Goal: Task Accomplishment & Management: Manage account settings

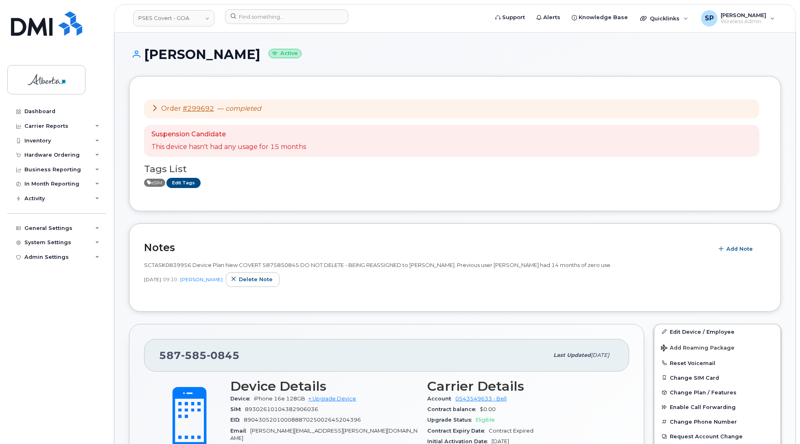
scroll to position [124, 0]
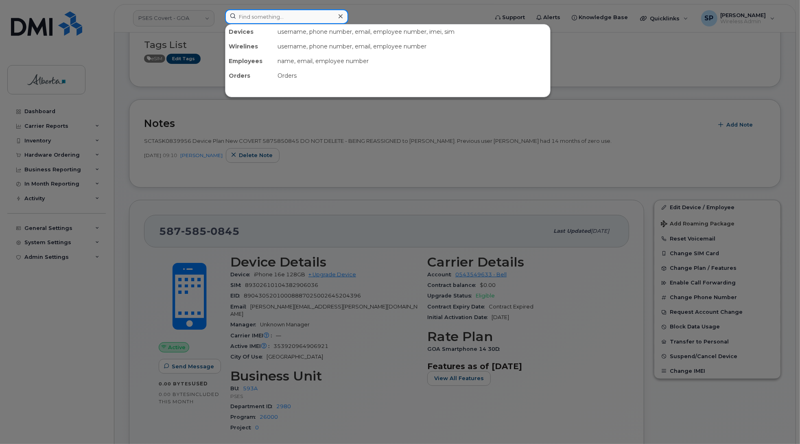
click at [277, 14] on input at bounding box center [286, 16] width 123 height 15
paste input "4033043984"
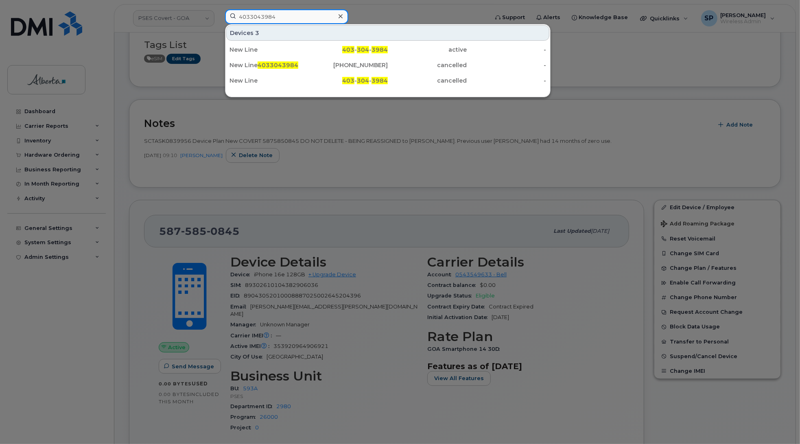
type input "4033043984"
click at [258, 50] on div "New Line" at bounding box center [268, 50] width 79 height 8
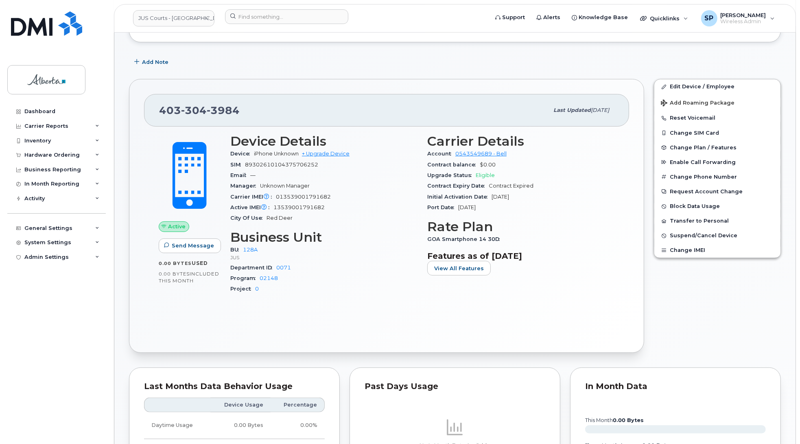
scroll to position [131, 0]
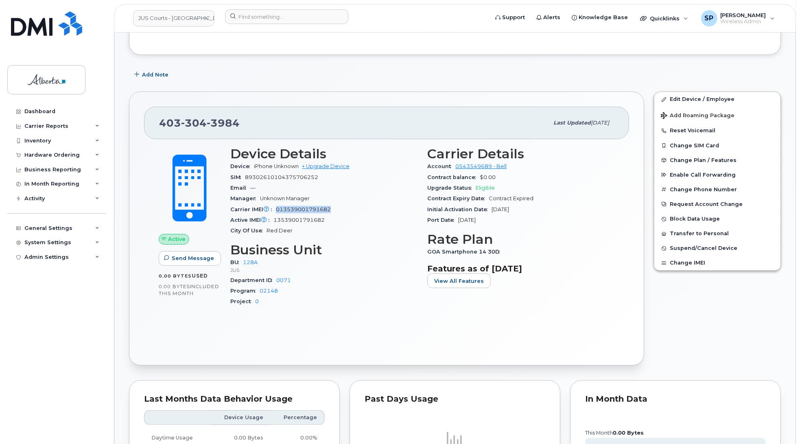
drag, startPoint x: 333, startPoint y: 207, endPoint x: 277, endPoint y: 211, distance: 56.2
click at [277, 211] on div "Carrier IMEI Carrier IMEI is reported during the last billing cycle or change o…" at bounding box center [323, 209] width 187 height 11
copy span "013539001791682"
click at [49, 309] on div "Dashboard Carrier Reports Monthly Billing Data Daily Data Pooling Data Behavior…" at bounding box center [57, 267] width 100 height 327
click at [247, 17] on input at bounding box center [286, 16] width 123 height 15
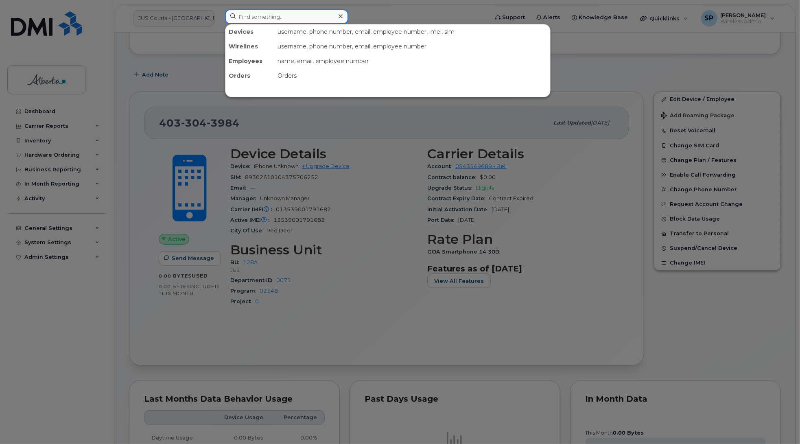
paste input "4033483901"
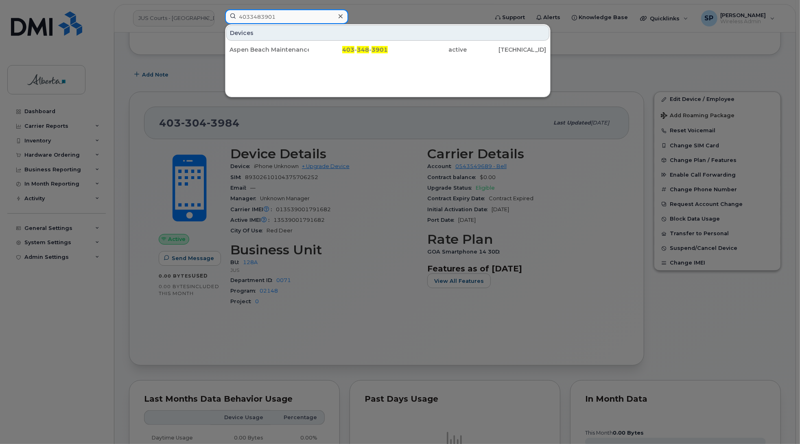
type input "4033483901"
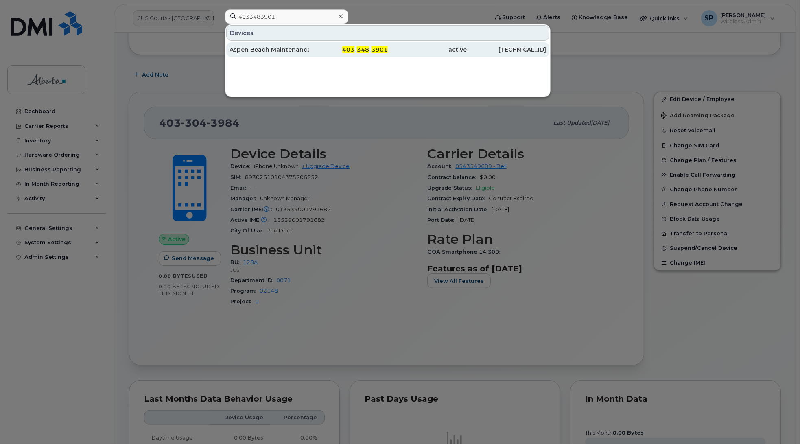
click at [259, 52] on div "Aspen Beach Maintenance Office" at bounding box center [268, 50] width 79 height 8
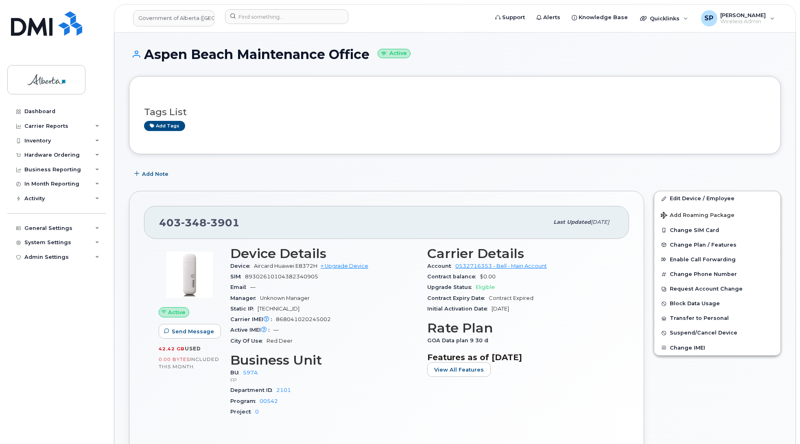
drag, startPoint x: 369, startPoint y: 54, endPoint x: 146, endPoint y: 59, distance: 223.0
click at [146, 59] on h1 "Aspen Beach Maintenance Office Active" at bounding box center [455, 54] width 652 height 14
copy h1 "Aspen Beach Maintenance Office"
drag, startPoint x: 335, startPoint y: 318, endPoint x: 276, endPoint y: 321, distance: 59.1
click at [276, 321] on div "Carrier IMEI Carrier IMEI is reported during the last billing cycle or change o…" at bounding box center [323, 319] width 187 height 11
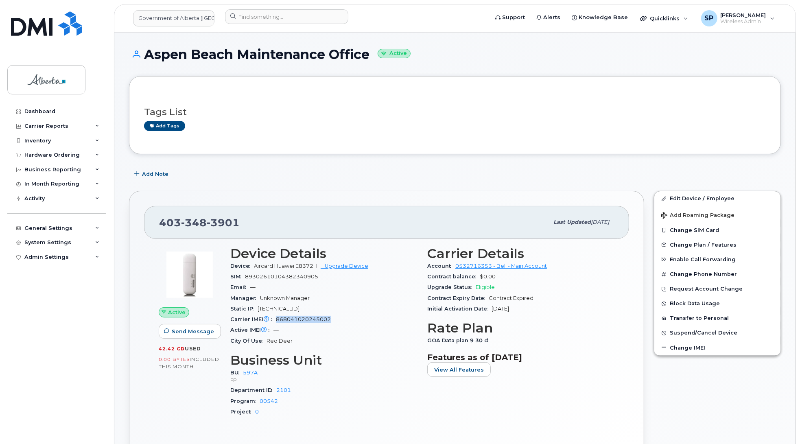
copy span "868041020245002"
click at [283, 13] on input at bounding box center [286, 16] width 123 height 15
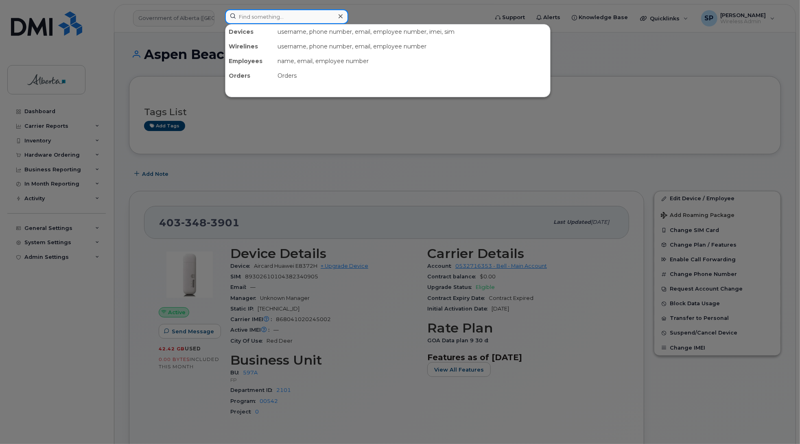
paste input "4034635784"
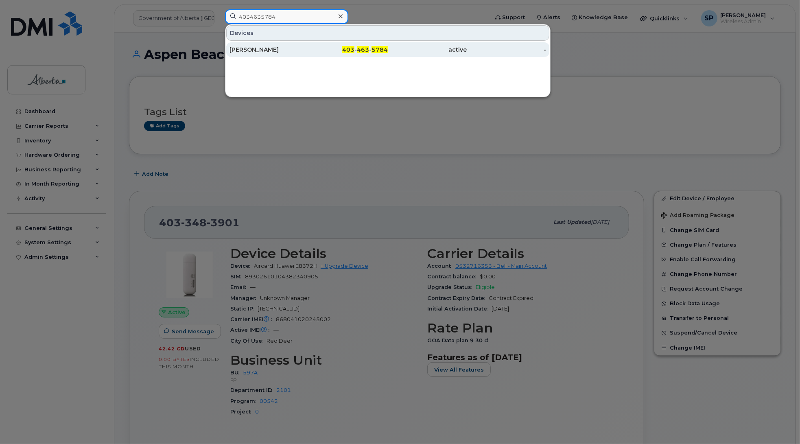
type input "4034635784"
click at [263, 52] on div "Phillip Urwin" at bounding box center [268, 50] width 79 height 8
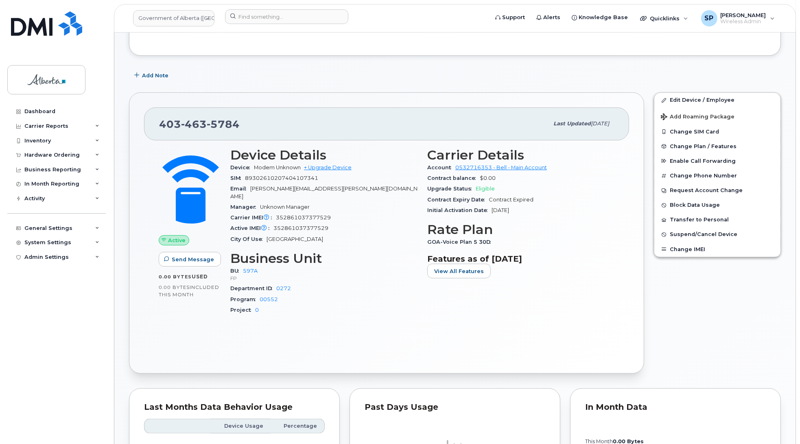
scroll to position [194, 0]
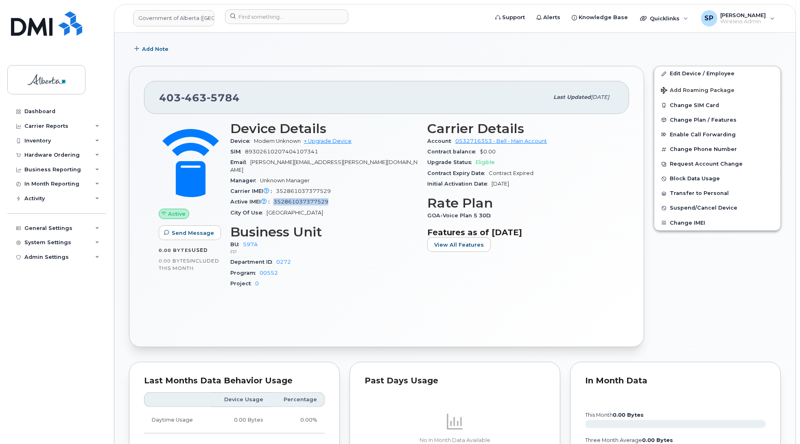
drag, startPoint x: 330, startPoint y: 193, endPoint x: 275, endPoint y: 198, distance: 55.5
click at [275, 198] on div "Active IMEI Active IMEI is refreshed daily with a delay of up to 48 hours follo…" at bounding box center [323, 201] width 187 height 11
copy span "352861037377529"
click at [297, 17] on input at bounding box center [286, 16] width 123 height 15
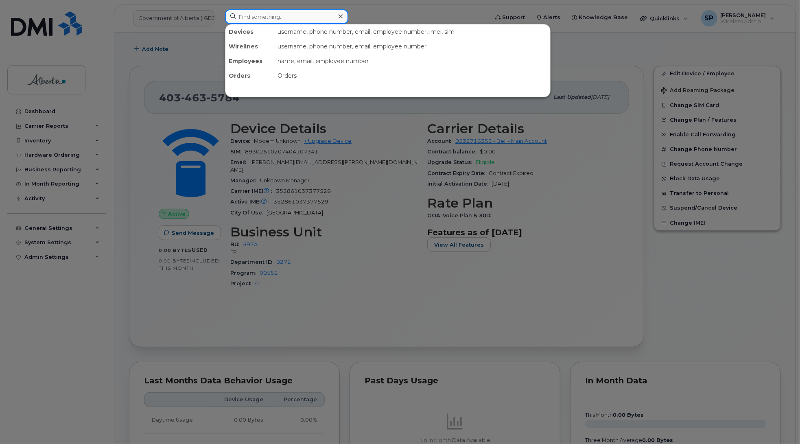
paste input "4034781717"
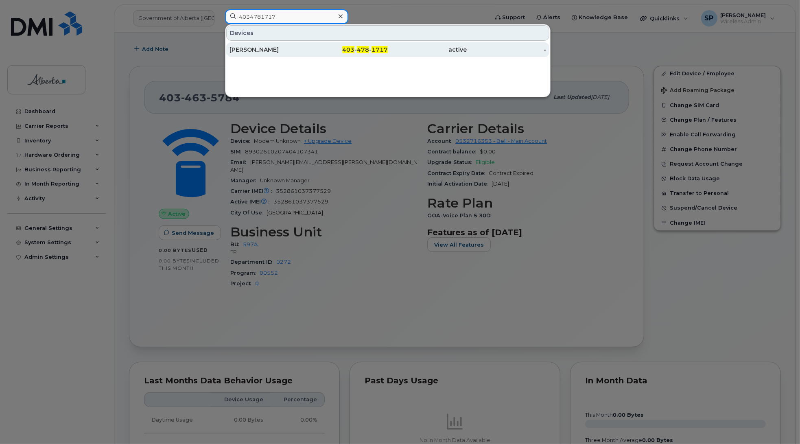
type input "4034781717"
click at [251, 54] on div "Edward Evenson" at bounding box center [268, 50] width 79 height 8
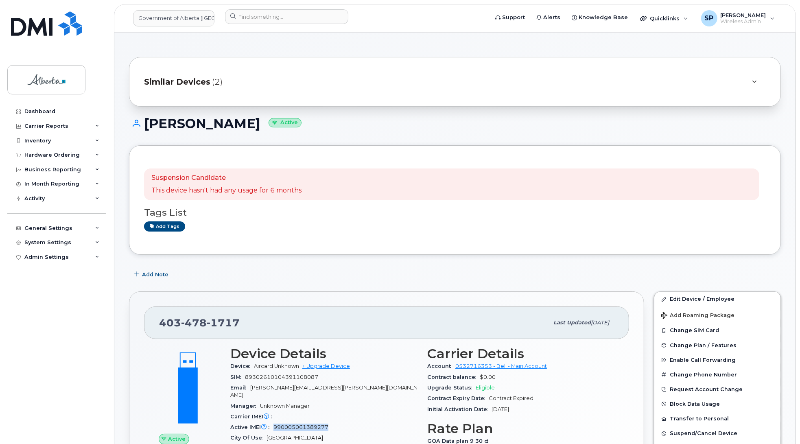
drag, startPoint x: 332, startPoint y: 420, endPoint x: 275, endPoint y: 423, distance: 56.6
click at [275, 423] on div "Active IMEI Active IMEI is refreshed daily with a delay of up to 48 hours follo…" at bounding box center [323, 427] width 187 height 11
copy span "990005061389277"
click at [672, 301] on link "Edit Device / Employee" at bounding box center [717, 299] width 126 height 15
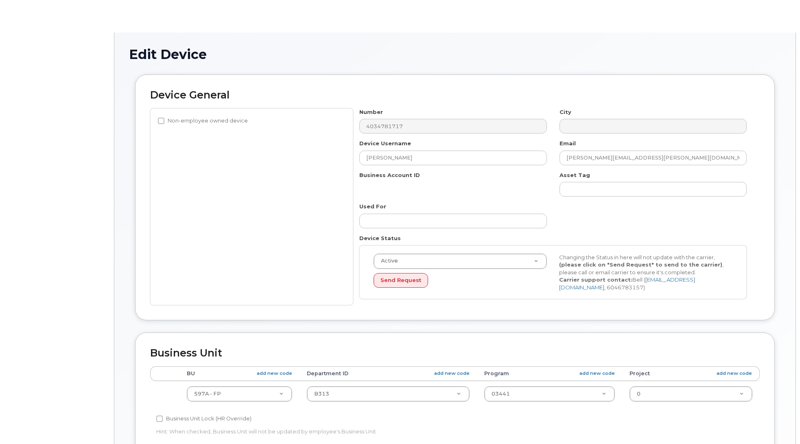
select select "4797726"
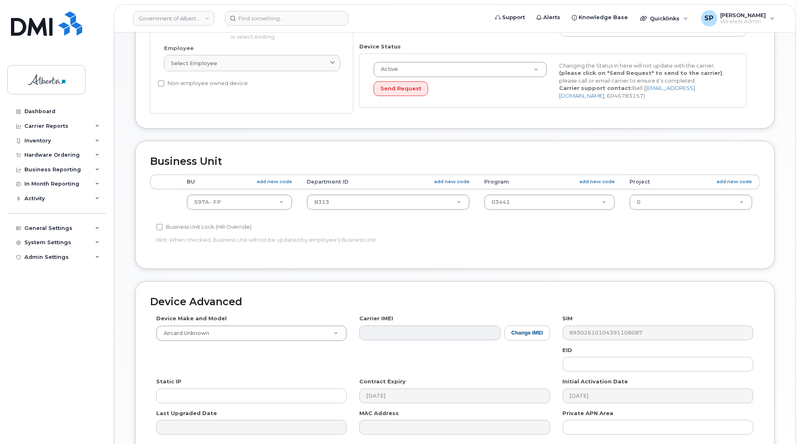
scroll to position [273, 0]
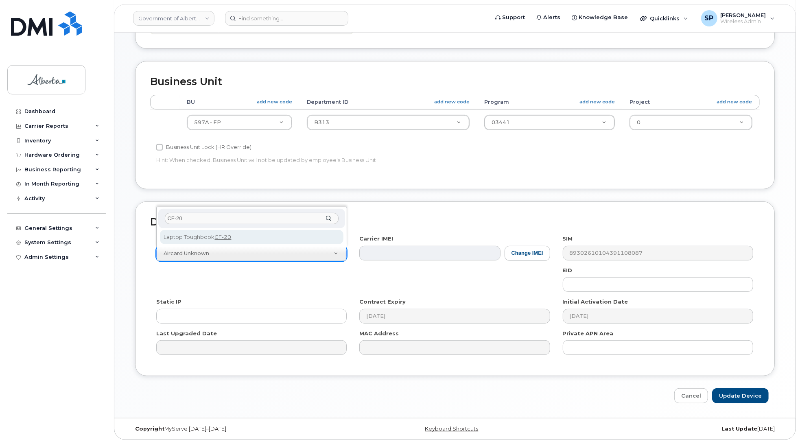
type input "CF-20"
select select "2896"
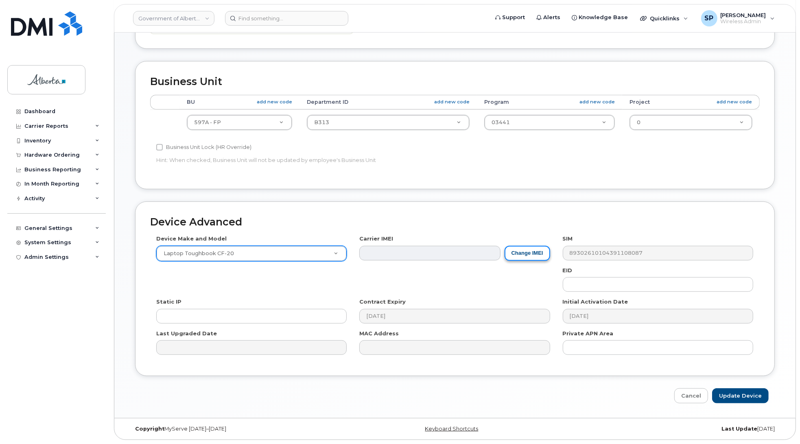
click at [526, 251] on button "Change IMEI" at bounding box center [527, 253] width 46 height 15
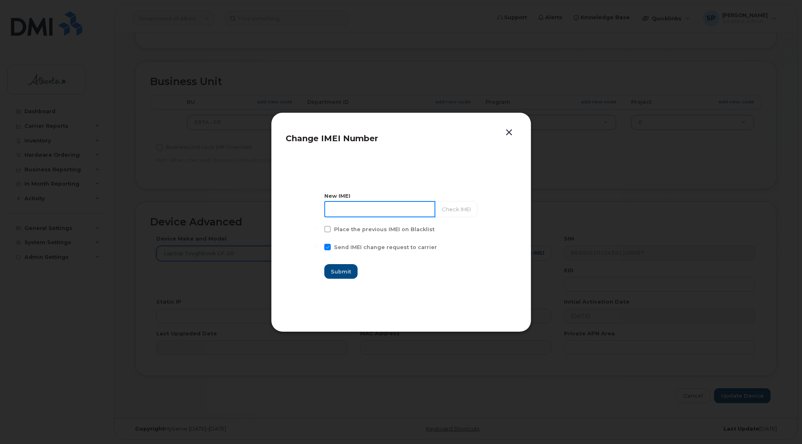
click at [397, 206] on input at bounding box center [379, 209] width 111 height 16
paste input "990005061389277"
type input "990005061389277"
click at [452, 205] on button "Check IMEI" at bounding box center [455, 209] width 43 height 16
click at [344, 268] on span "Submit" at bounding box center [341, 272] width 20 height 8
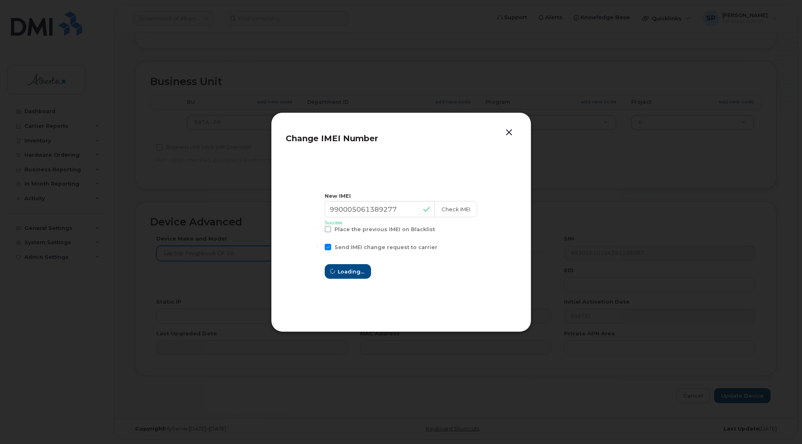
type input "990005061389277"
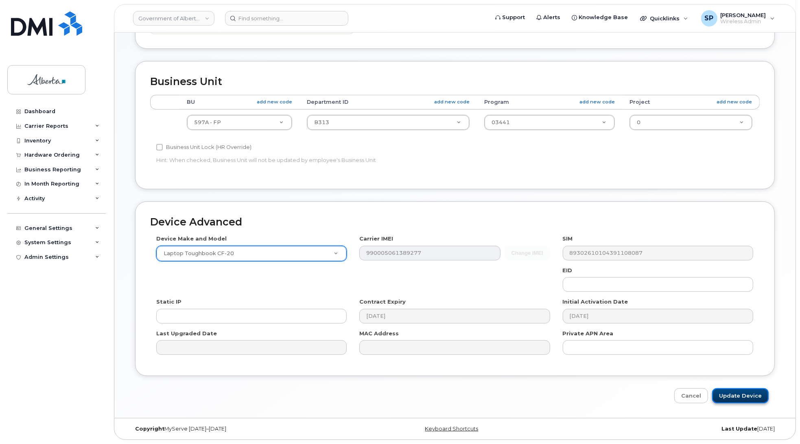
click at [759, 396] on input "Update Device" at bounding box center [740, 395] width 57 height 15
type input "Saving..."
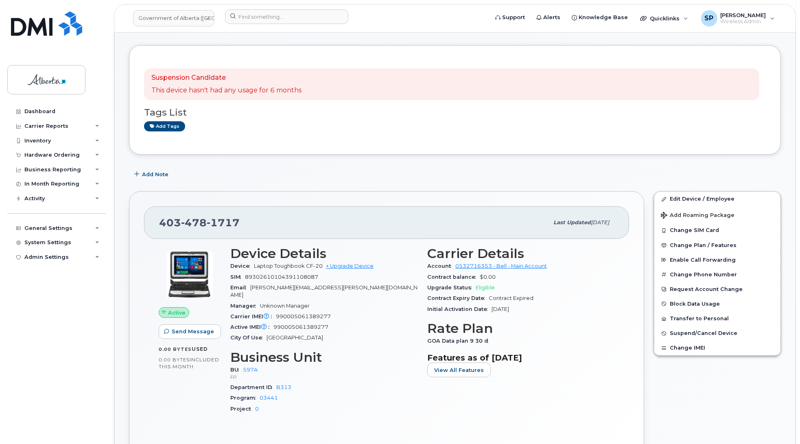
scroll to position [105, 0]
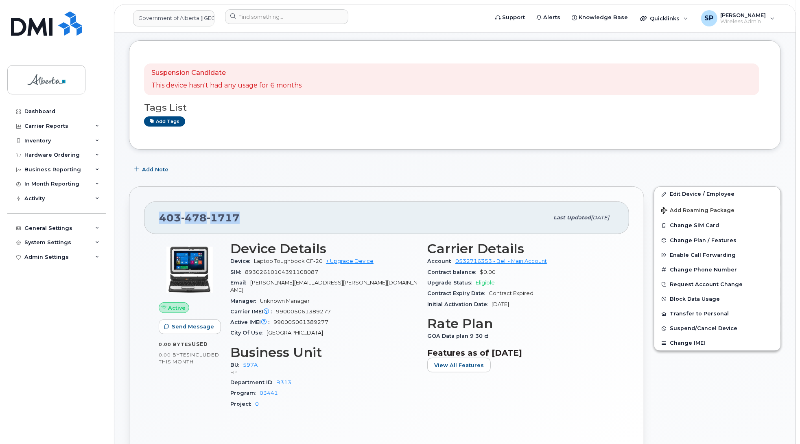
drag, startPoint x: 244, startPoint y: 219, endPoint x: 157, endPoint y: 220, distance: 86.6
click at [157, 220] on div "[PHONE_NUMBER] Last updated [DATE]" at bounding box center [386, 217] width 485 height 33
copy span "[PHONE_NUMBER]"
click at [155, 170] on span "Add Note" at bounding box center [155, 170] width 26 height 8
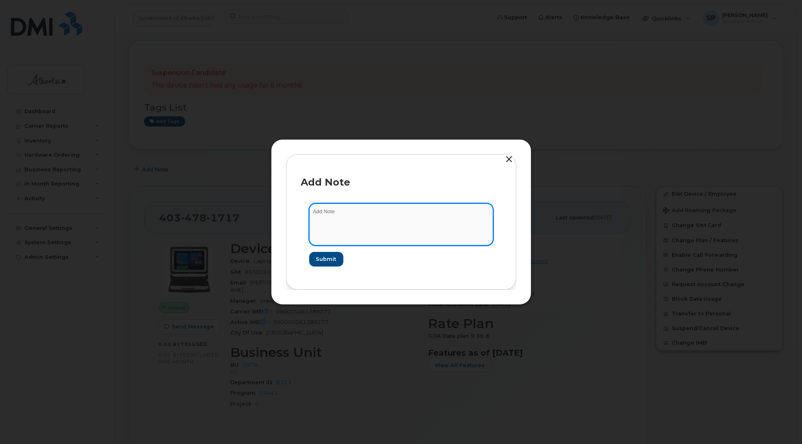
click at [345, 216] on textarea at bounding box center [401, 223] width 184 height 41
paste textarea "SCTASK0852430 4034781717 Plan Issue - (10) Bell 3G/HSPA Ending Service Support …"
type textarea "SCTASK0852430 4034781717 Plan Issue - (10) Bell 3G/HSPA Ending Service Support …"
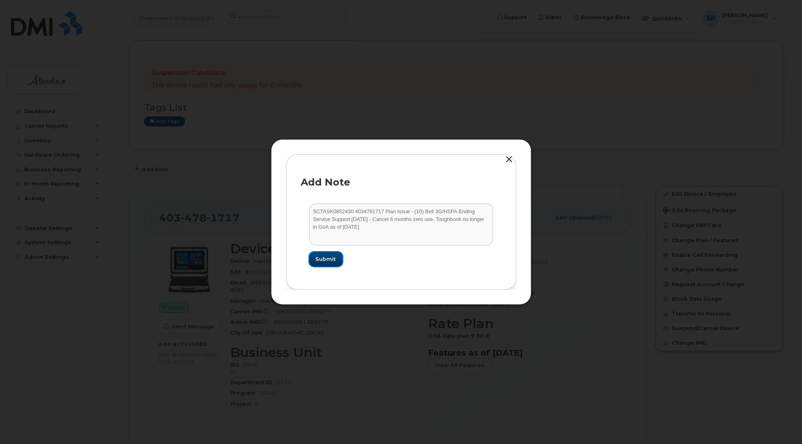
click at [334, 261] on span "Submit" at bounding box center [326, 259] width 20 height 8
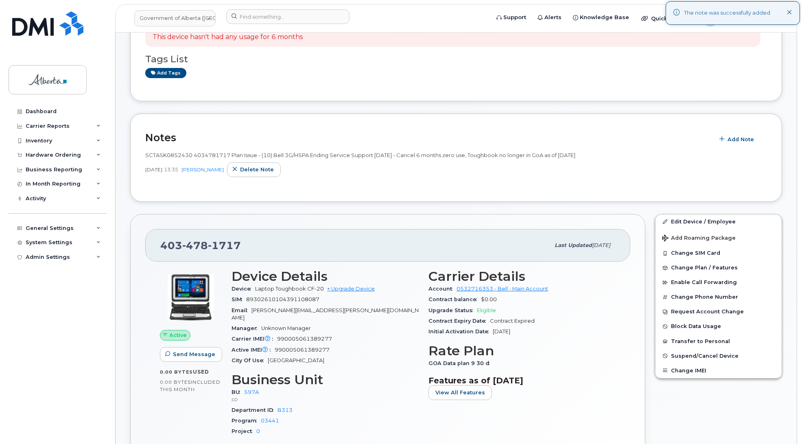
scroll to position [192, 0]
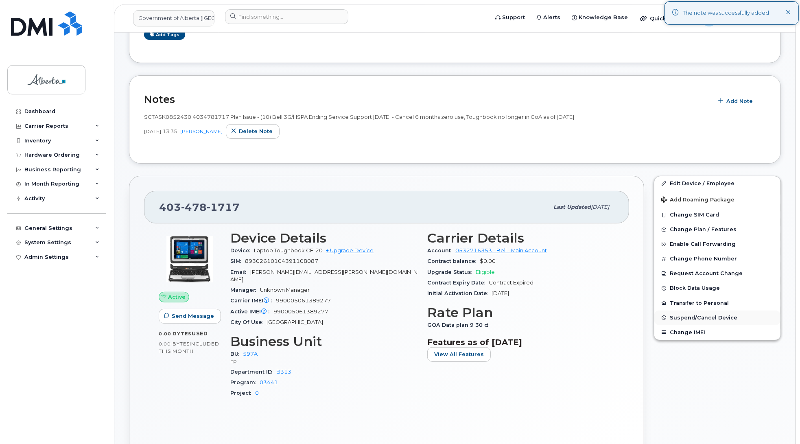
click at [687, 318] on span "Suspend/Cancel Device" at bounding box center [704, 317] width 68 height 6
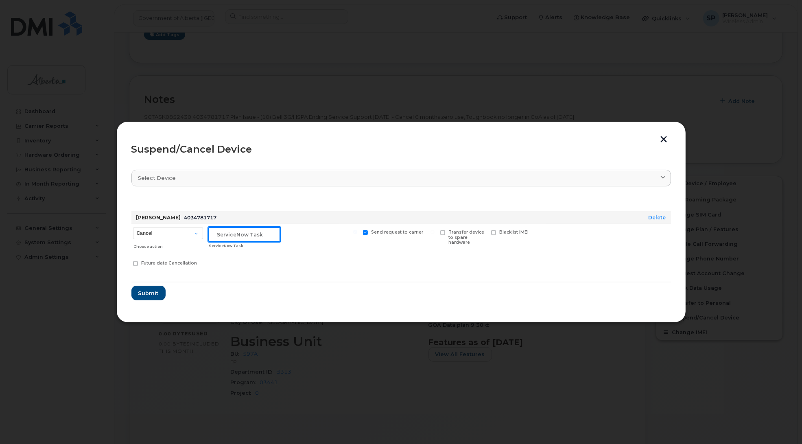
click at [214, 234] on input "text" at bounding box center [244, 234] width 72 height 15
paste input "SCTASK0852430"
type input "SCTASK0852430 Cancel"
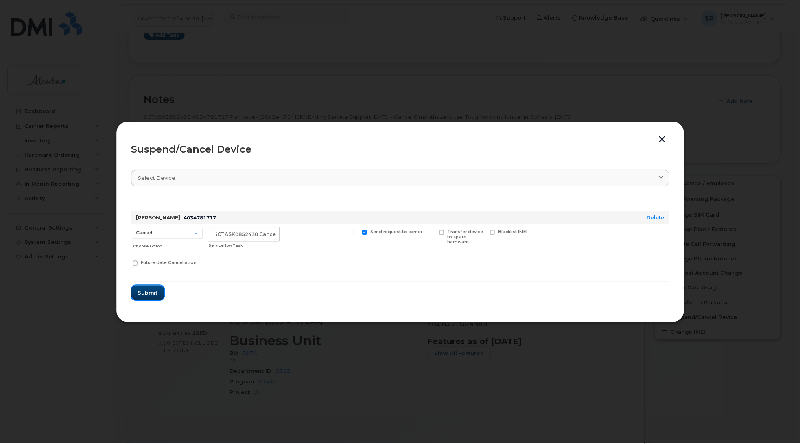
scroll to position [0, 0]
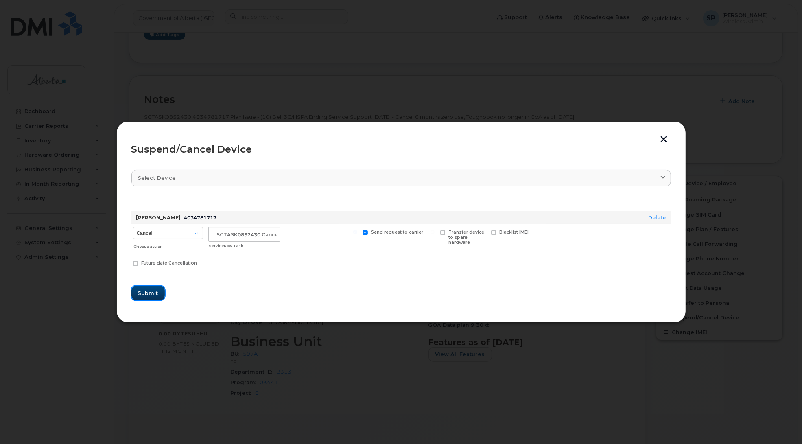
click at [146, 294] on span "Submit" at bounding box center [148, 293] width 20 height 8
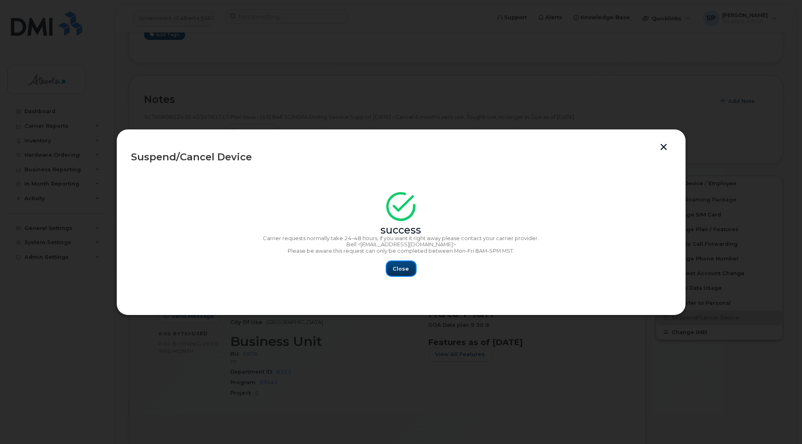
click at [401, 269] on span "Close" at bounding box center [401, 269] width 16 height 8
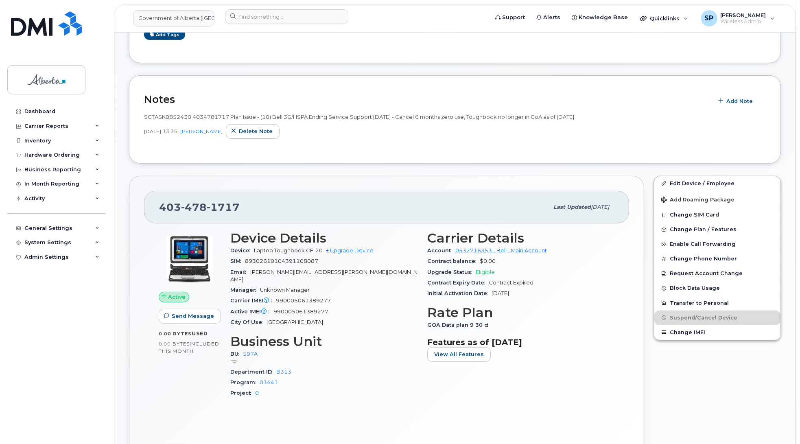
click at [769, 86] on div "Notes Add Note SCTASK0852430 4034781717 Plan Issue - (10) Bell 3G/HSPA Ending S…" at bounding box center [455, 119] width 652 height 88
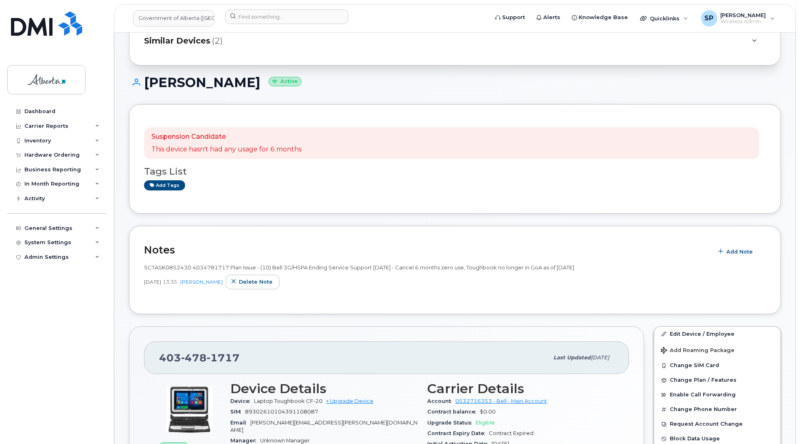
scroll to position [15, 0]
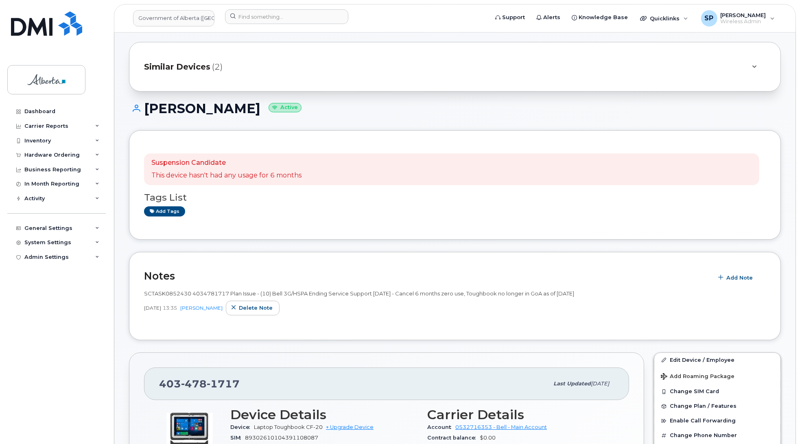
drag, startPoint x: 255, startPoint y: 109, endPoint x: 146, endPoint y: 113, distance: 109.1
click at [146, 113] on h1 "Edward Evenson Active" at bounding box center [455, 108] width 652 height 14
copy h1 "Edward Evenson"
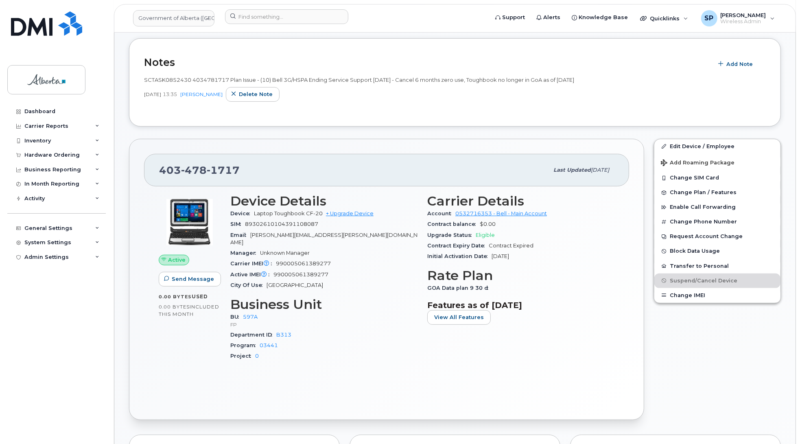
scroll to position [229, 0]
click at [260, 20] on input at bounding box center [286, 16] width 123 height 15
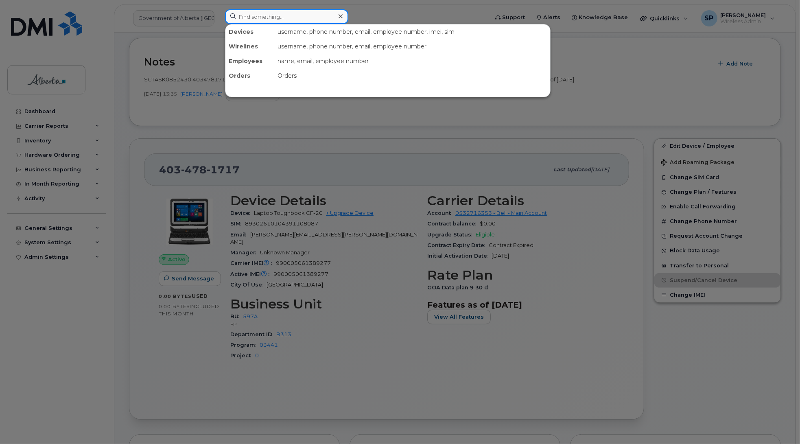
paste input "4034920150"
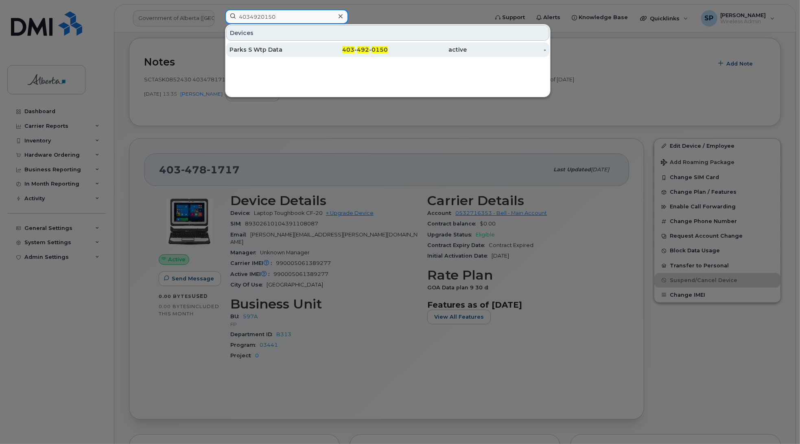
type input "4034920150"
click at [265, 51] on div "Parks S Wtp Data" at bounding box center [268, 50] width 79 height 8
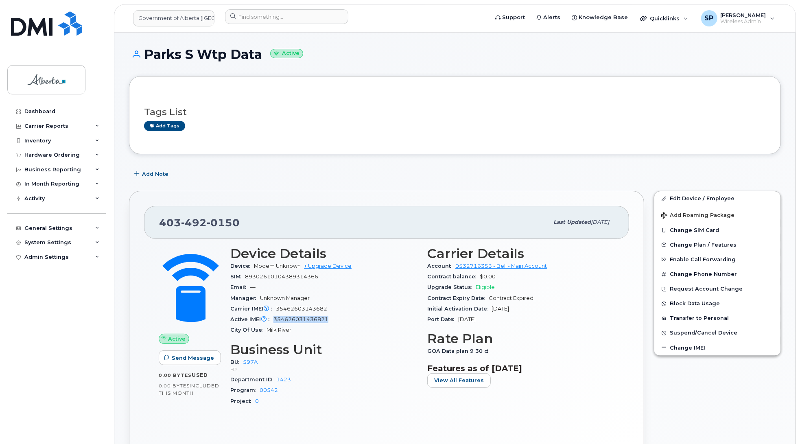
drag, startPoint x: 329, startPoint y: 320, endPoint x: 275, endPoint y: 324, distance: 55.0
click at [275, 324] on div "Active IMEI Active IMEI is refreshed daily with a delay of up to 48 hours follo…" at bounding box center [323, 319] width 187 height 11
copy span "354626031436821"
click at [770, 240] on button "Change Plan / Features" at bounding box center [717, 245] width 126 height 15
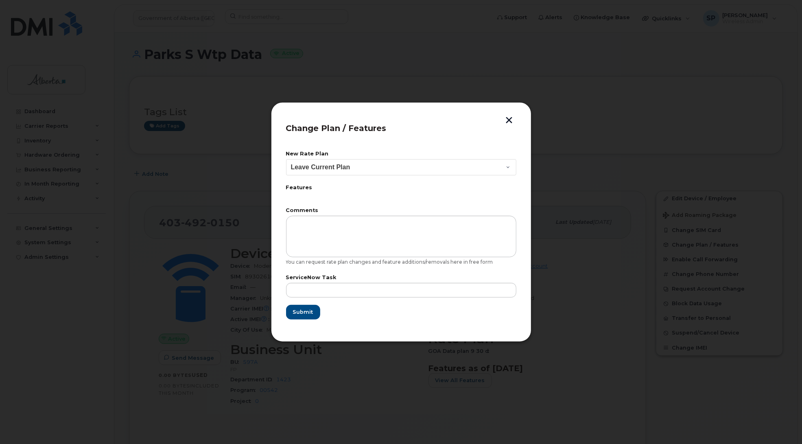
click at [511, 119] on button "button" at bounding box center [509, 121] width 12 height 9
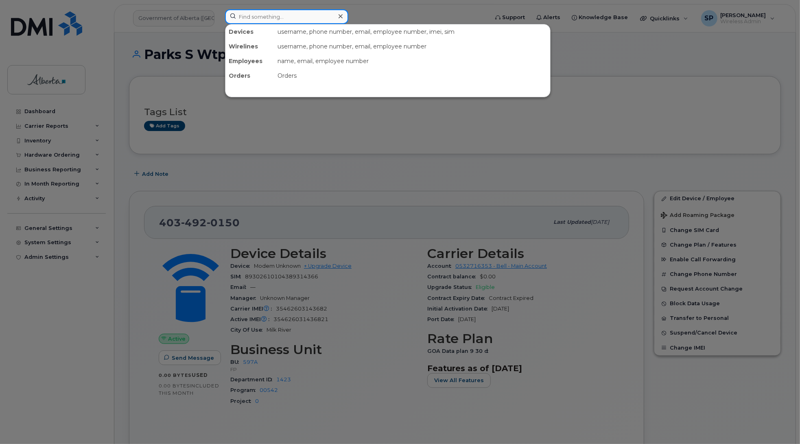
click at [292, 16] on input at bounding box center [286, 16] width 123 height 15
paste input "7802637181"
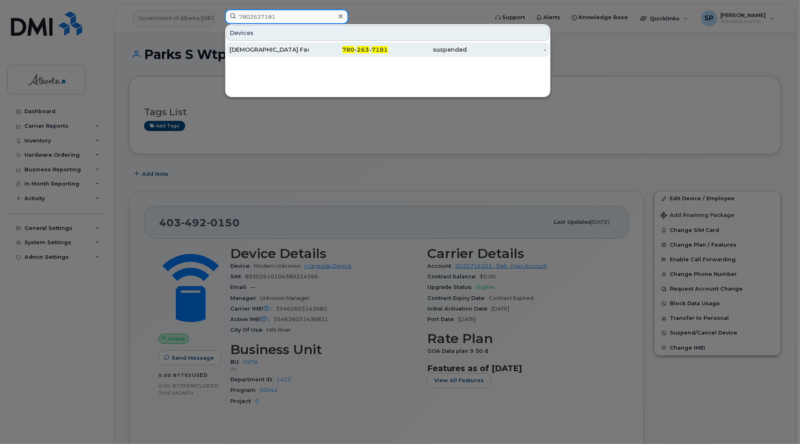
type input "7802637181"
click at [255, 51] on div "[DEMOGRAPHIC_DATA] Facilities" at bounding box center [268, 50] width 79 height 8
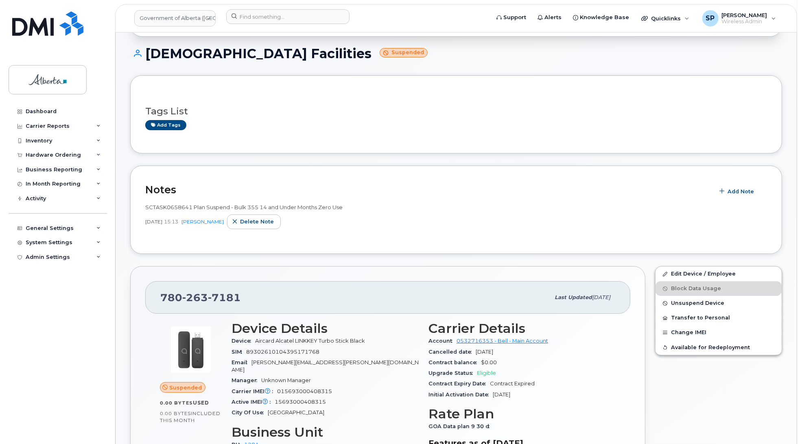
scroll to position [87, 0]
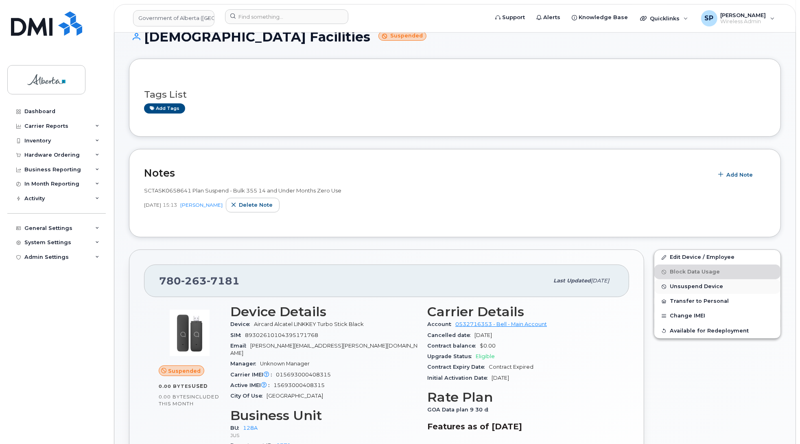
click at [680, 286] on span "Unsuspend Device" at bounding box center [696, 287] width 53 height 6
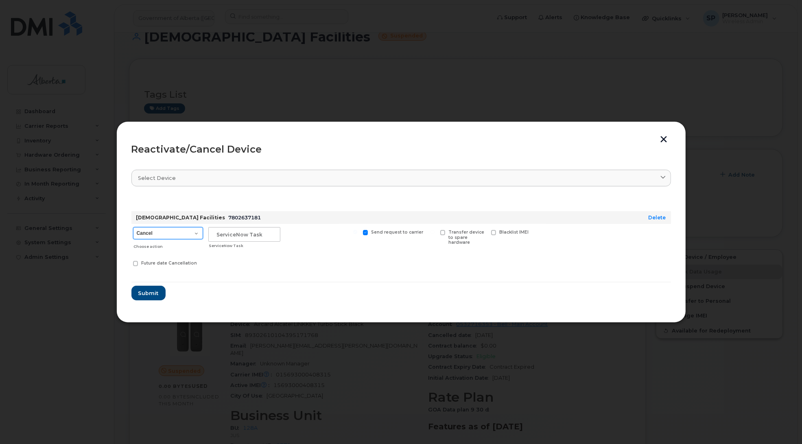
click at [156, 234] on select "Cancel Suspend - Extend Suspension Reactivate" at bounding box center [168, 233] width 70 height 12
select select "[object Object]"
click at [133, 227] on select "Cancel Suspend - Extend Suspension Reactivate" at bounding box center [168, 233] width 70 height 12
click at [270, 236] on input "text" at bounding box center [244, 234] width 72 height 15
paste input "SCTASK0850748"
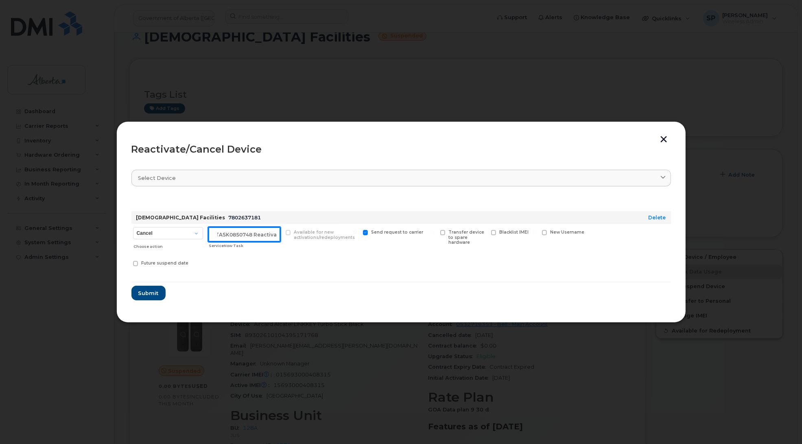
scroll to position [0, 11]
type input "SCTASK0850748 Reactivate"
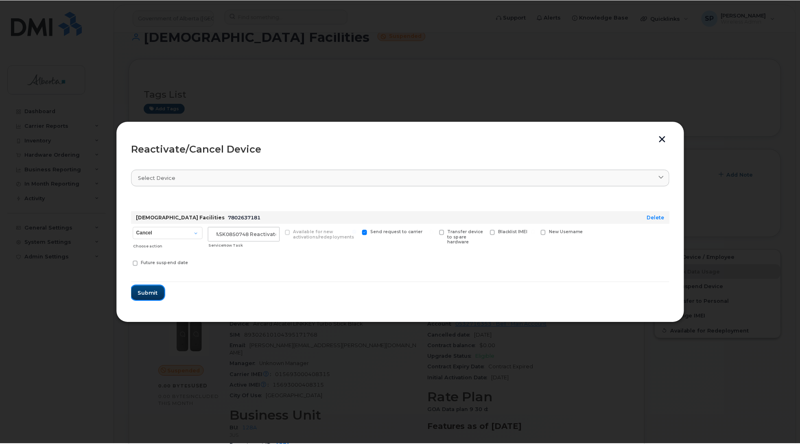
scroll to position [0, 0]
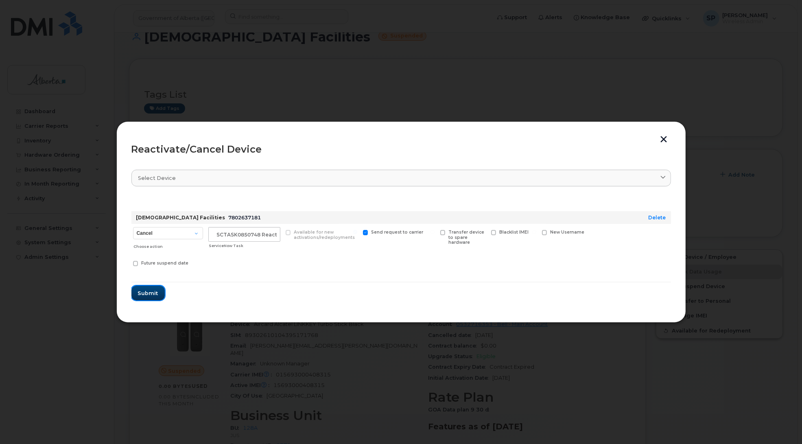
click at [155, 292] on span "Submit" at bounding box center [148, 293] width 20 height 8
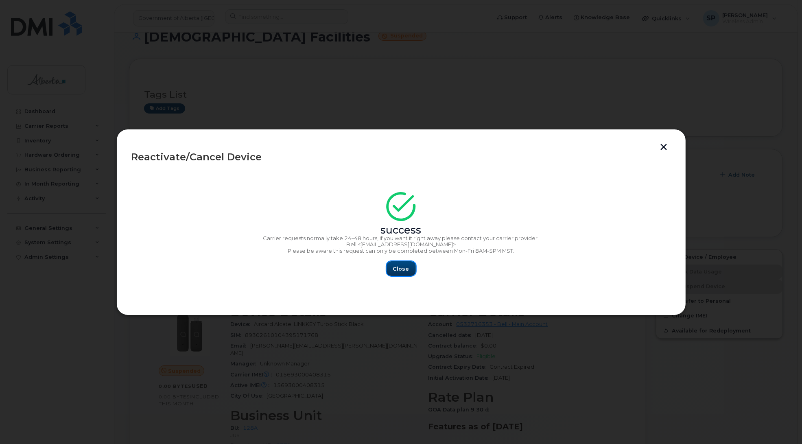
click at [400, 271] on span "Close" at bounding box center [401, 269] width 16 height 8
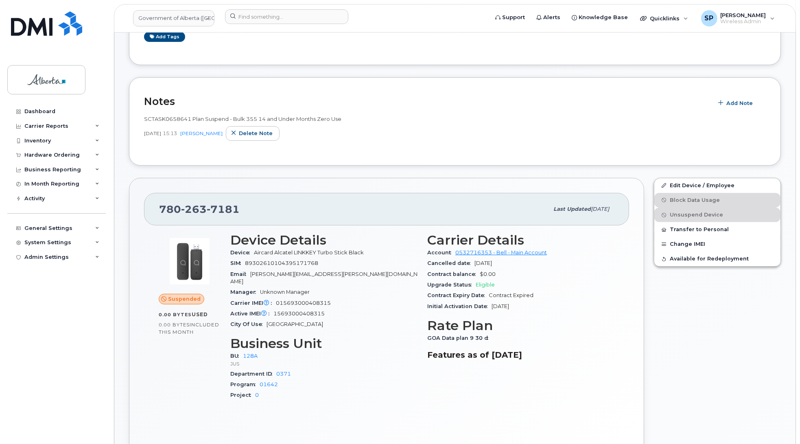
scroll to position [200, 0]
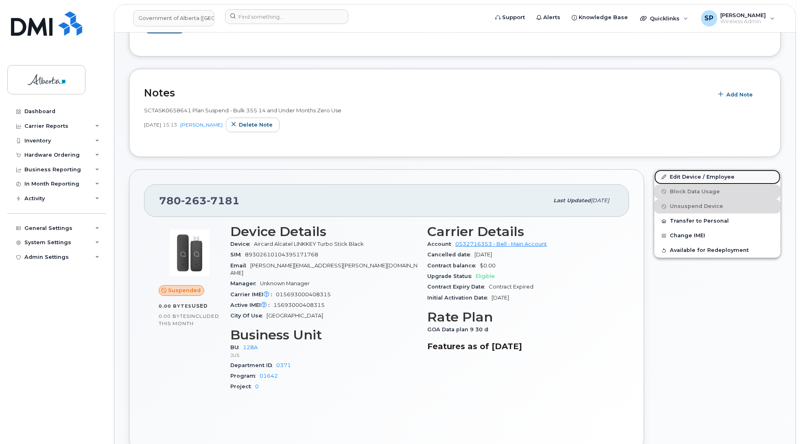
click at [706, 178] on link "Edit Device / Employee" at bounding box center [717, 177] width 126 height 15
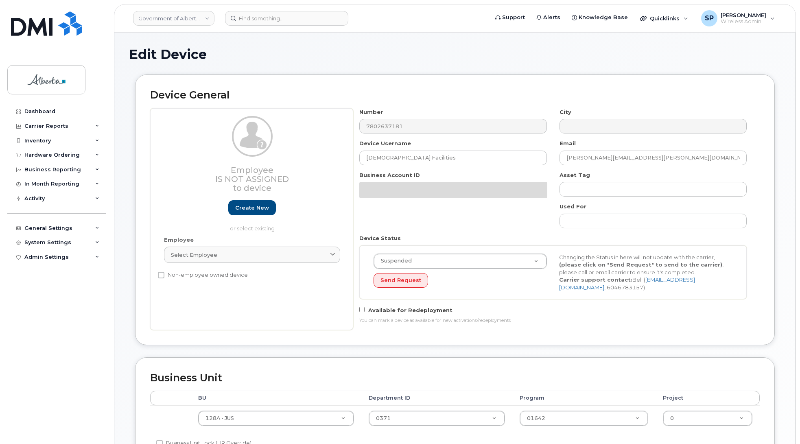
select select "4120330"
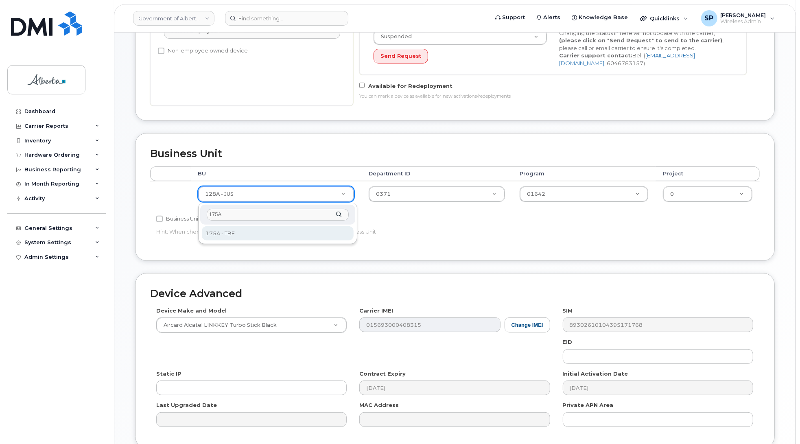
type input "175A"
select select "4749753"
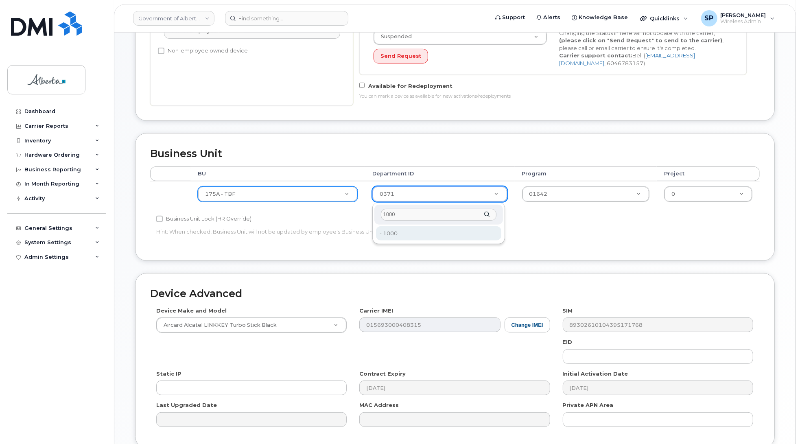
type input "1000"
type input "4751942"
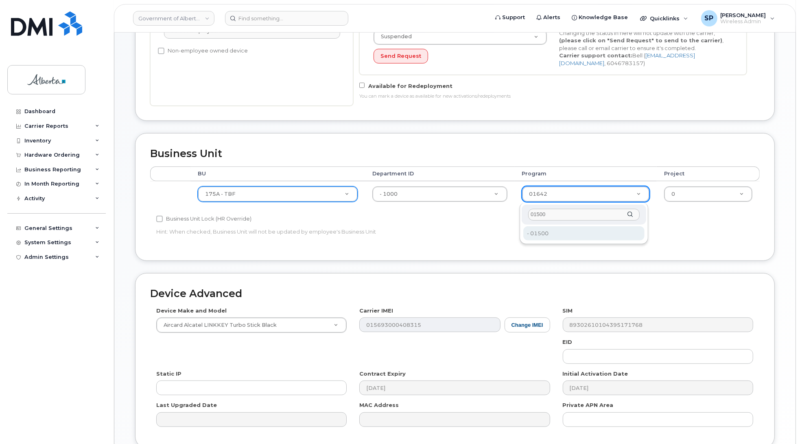
type input "01500"
type input "4733130"
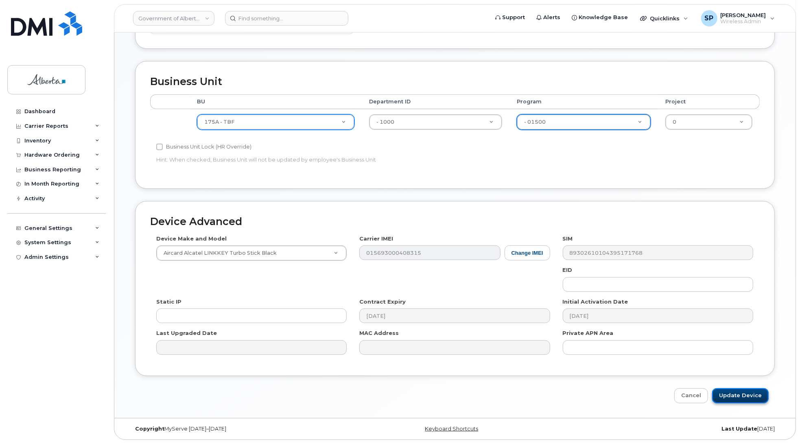
click at [742, 395] on input "Update Device" at bounding box center [740, 395] width 57 height 15
type input "Saving..."
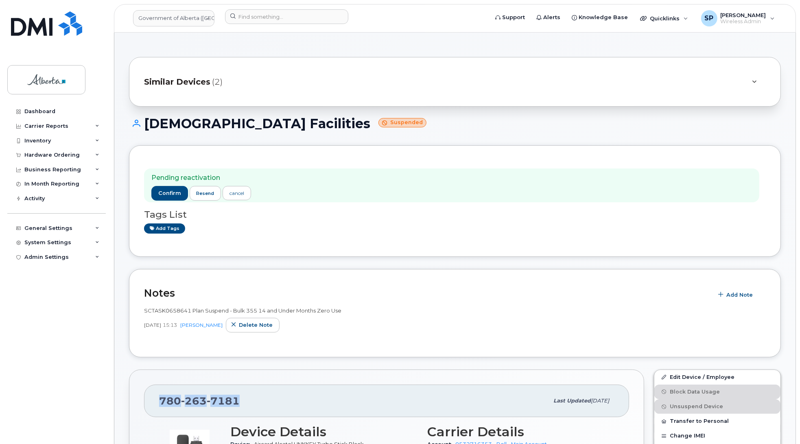
drag, startPoint x: 242, startPoint y: 404, endPoint x: 154, endPoint y: 402, distance: 88.7
click at [154, 402] on div "780 263 7181 Last updated Sep 17, 2025" at bounding box center [386, 400] width 485 height 33
copy span "780 263 7181"
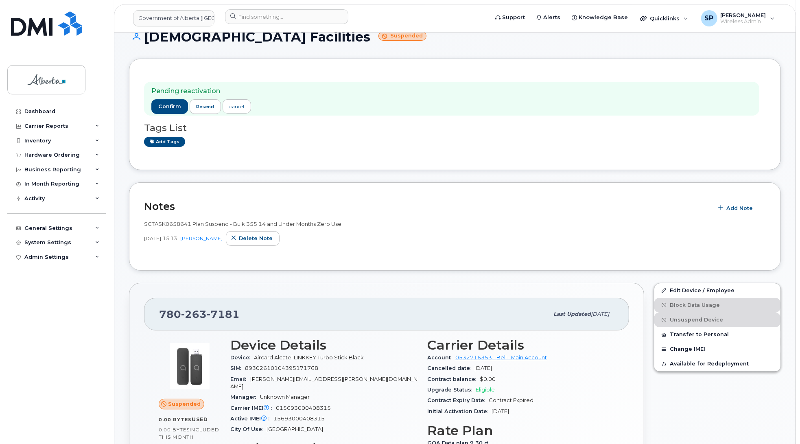
scroll to position [161, 0]
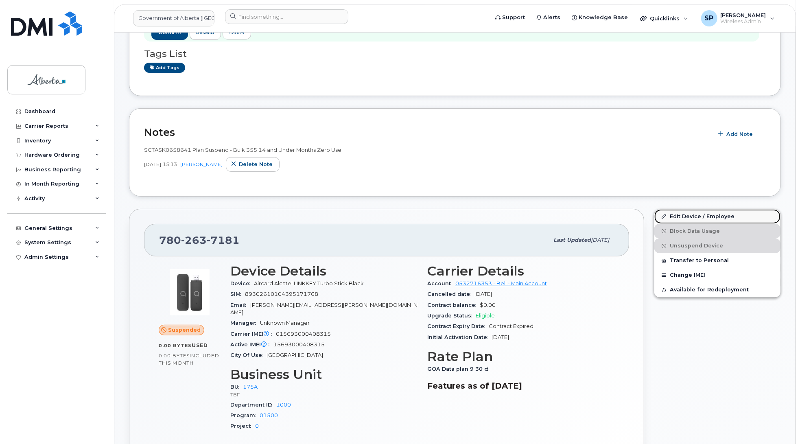
click at [700, 218] on link "Edit Device / Employee" at bounding box center [717, 216] width 126 height 15
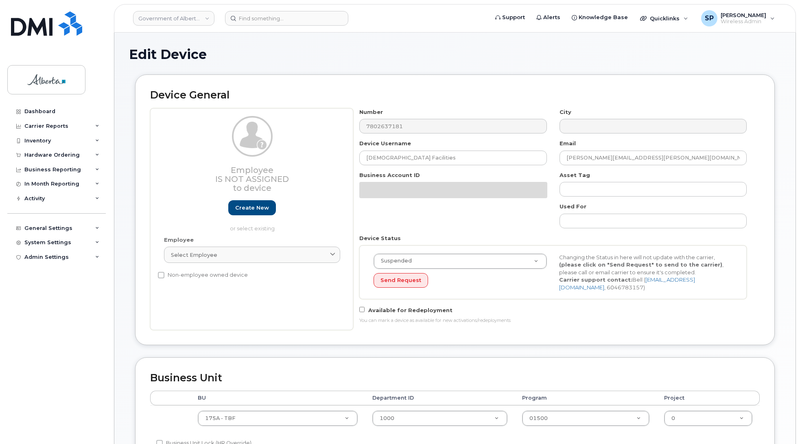
select select "4749753"
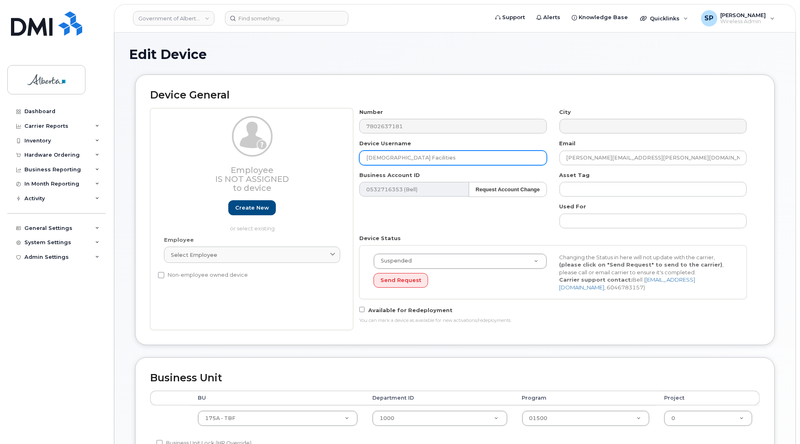
drag, startPoint x: 409, startPoint y: 155, endPoint x: 327, endPoint y: 167, distance: 82.7
click at [327, 167] on div "Employee Is not assigned to device Create new or select existing Employee Selec…" at bounding box center [454, 219] width 609 height 222
paste input "[PERSON_NAME]"
type input "[PERSON_NAME]"
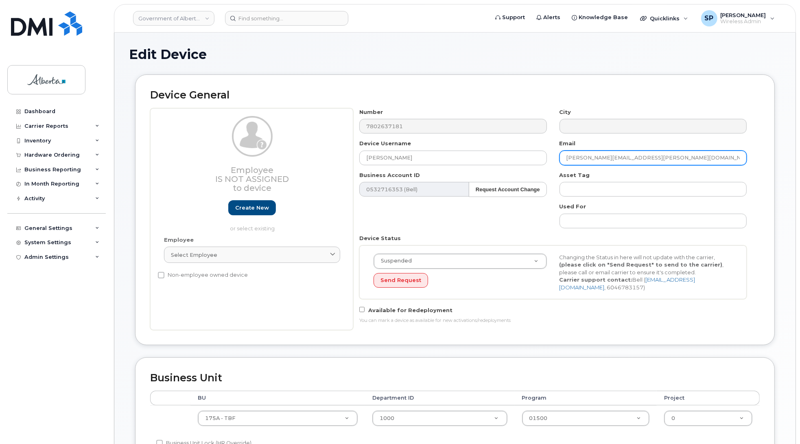
drag, startPoint x: 633, startPoint y: 157, endPoint x: 515, endPoint y: 171, distance: 119.6
click at [515, 171] on div "Number 7802637181 City Device Username Marisa Breeze Email lori.nicholls@gov.ab…" at bounding box center [553, 219] width 400 height 222
paste input "Marisa.Breeze"
type input "[PERSON_NAME][EMAIL_ADDRESS][DOMAIN_NAME]"
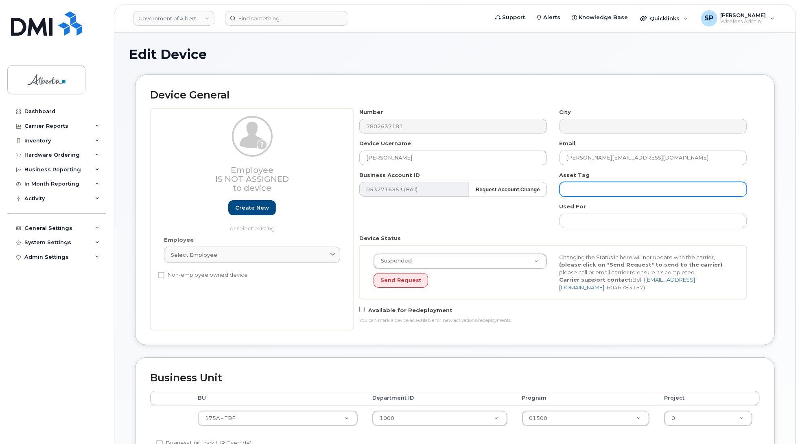
drag, startPoint x: 596, startPoint y: 185, endPoint x: 567, endPoint y: 200, distance: 32.0
click at [596, 185] on input "text" at bounding box center [652, 189] width 187 height 15
click at [576, 187] on input "text" at bounding box center [652, 189] width 187 height 15
paste input "L-162578"
click at [606, 189] on input "L-162578" at bounding box center [652, 189] width 187 height 15
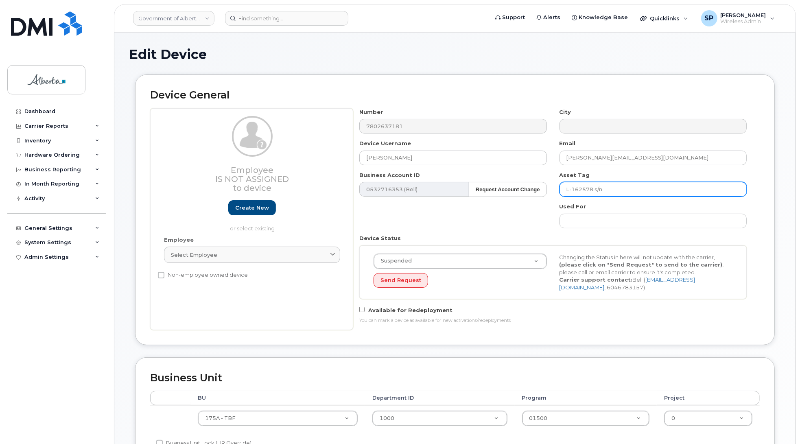
paste input "PW0HNW2N"
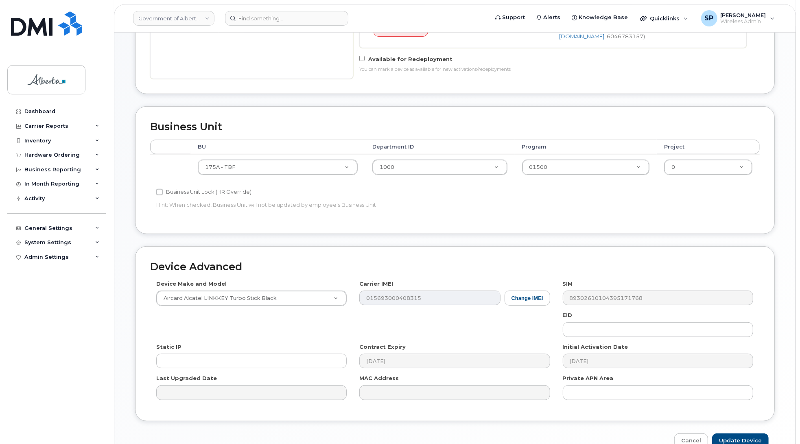
scroll to position [253, 0]
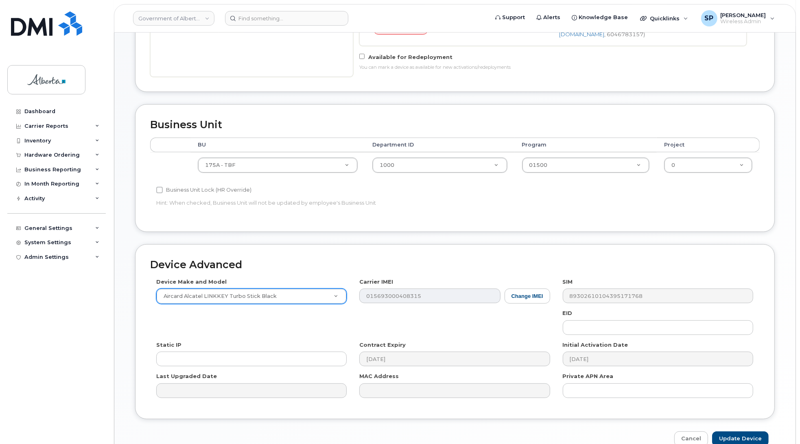
type input "L-162578 s/n PW0HNW2N"
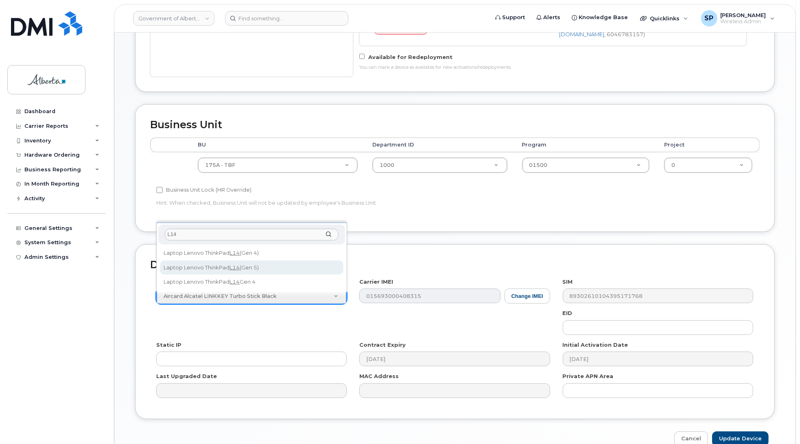
type input "L14"
select select "3240"
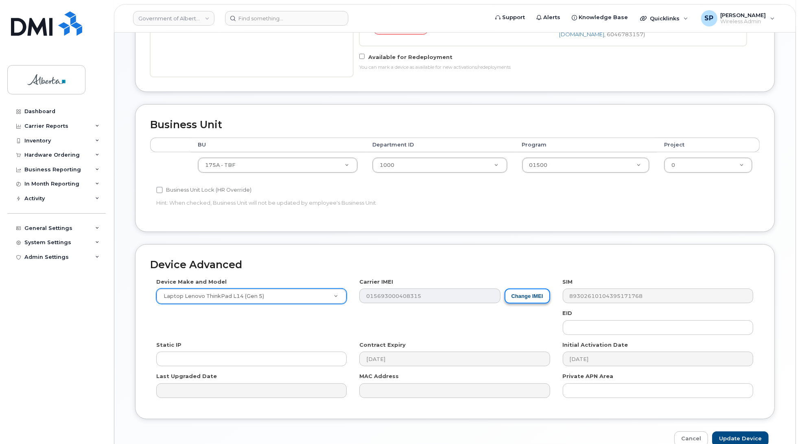
click at [518, 296] on button "Change IMEI" at bounding box center [527, 295] width 46 height 15
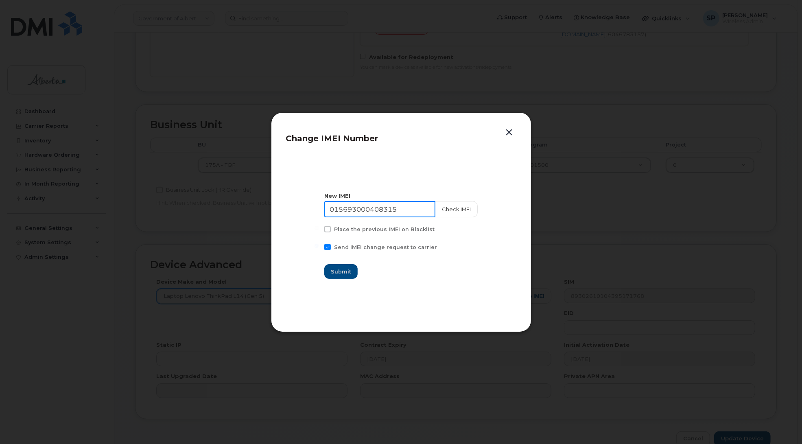
drag, startPoint x: 409, startPoint y: 208, endPoint x: 271, endPoint y: 207, distance: 137.9
click at [271, 207] on div "Change IMEI Number New IMEI 015693000408315 Check IMEI Place the previous IMEI …" at bounding box center [401, 222] width 260 height 220
paste input "6510006553010"
type input "016510006553010"
click at [451, 207] on button "Check IMEI" at bounding box center [455, 209] width 43 height 16
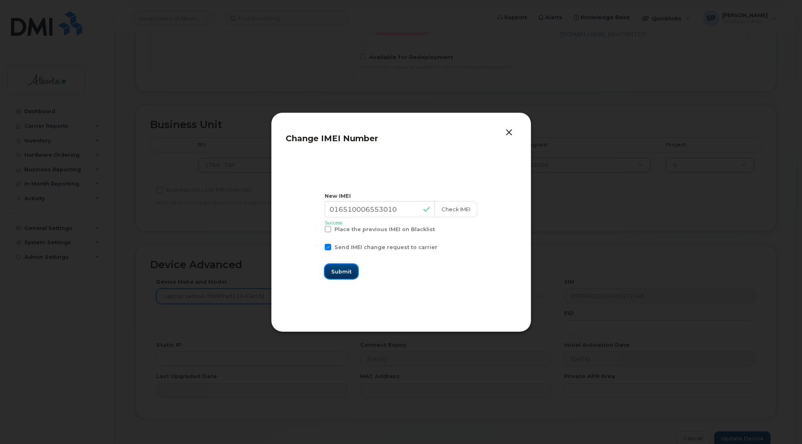
click at [357, 271] on button "Submit" at bounding box center [341, 271] width 33 height 15
type input "016510006553010"
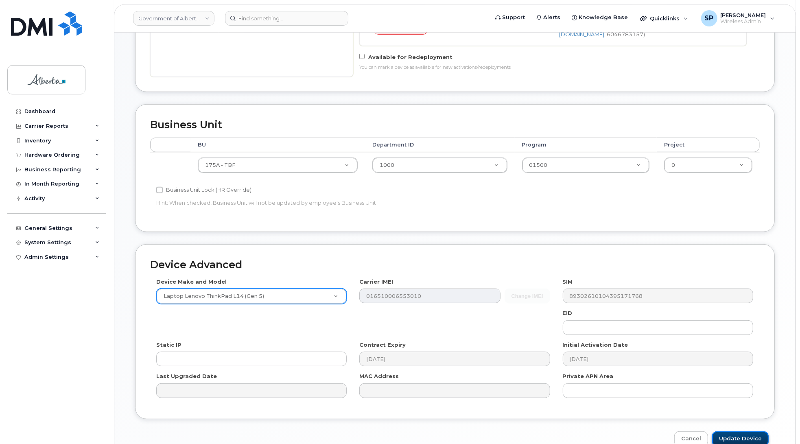
click at [757, 438] on input "Update Device" at bounding box center [740, 438] width 57 height 15
type input "Saving..."
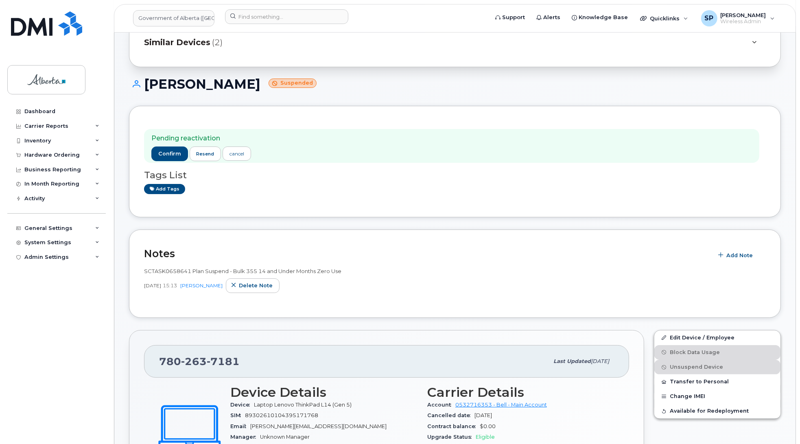
scroll to position [41, 0]
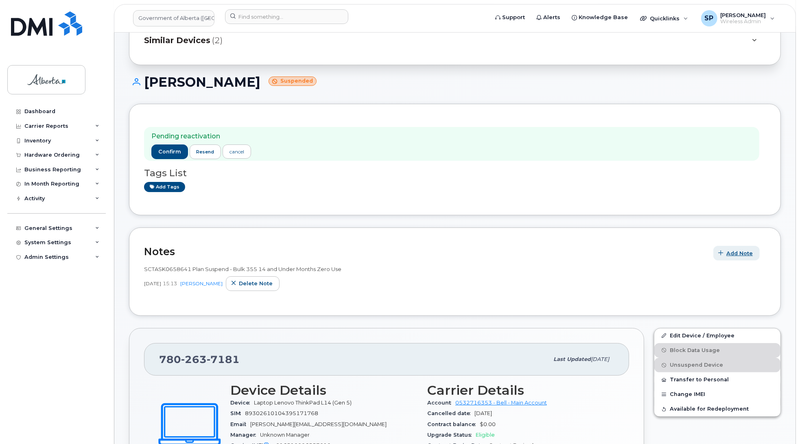
click at [735, 253] on span "Add Note" at bounding box center [739, 253] width 26 height 8
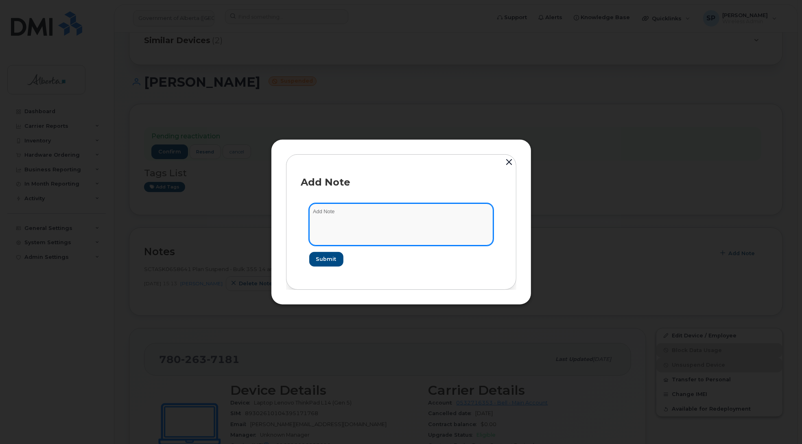
click at [410, 225] on textarea at bounding box center [401, 223] width 184 height 41
paste textarea "SCTASK0850748 7802637181 DO NOT DELETE - BEING REASSIGNED to Marisa Breeze. Pre…"
click at [351, 211] on textarea "SCTASK0850748 7802637181 DO NOT DELETE - BEING REASSIGNED to Marisa Breeze. Pre…" at bounding box center [401, 223] width 184 height 41
type textarea "SCTASK0850748 Plan New 7802637181 DO NOT DELETE - BEING REASSIGNED to [PERSON_N…"
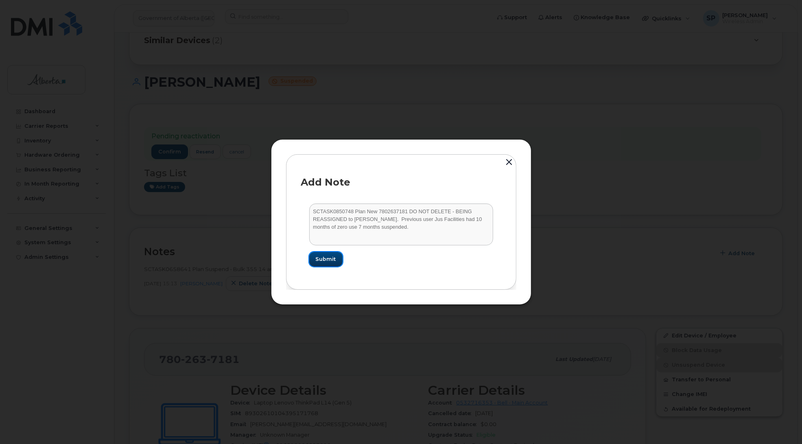
click at [323, 257] on span "Submit" at bounding box center [326, 259] width 20 height 8
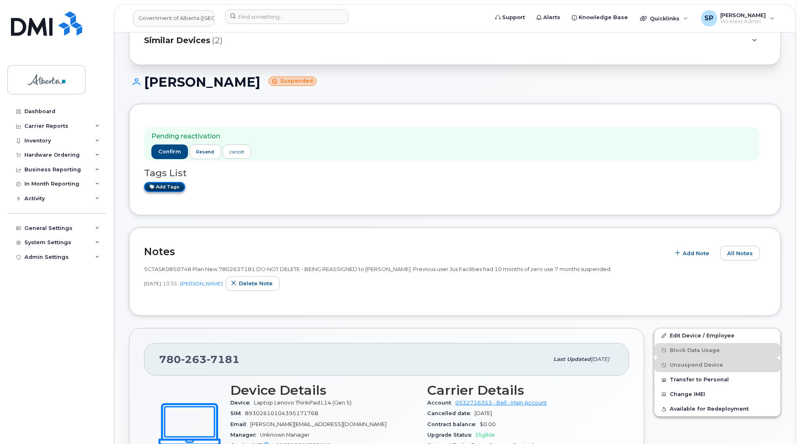
click at [161, 187] on link "Add tags" at bounding box center [164, 187] width 41 height 10
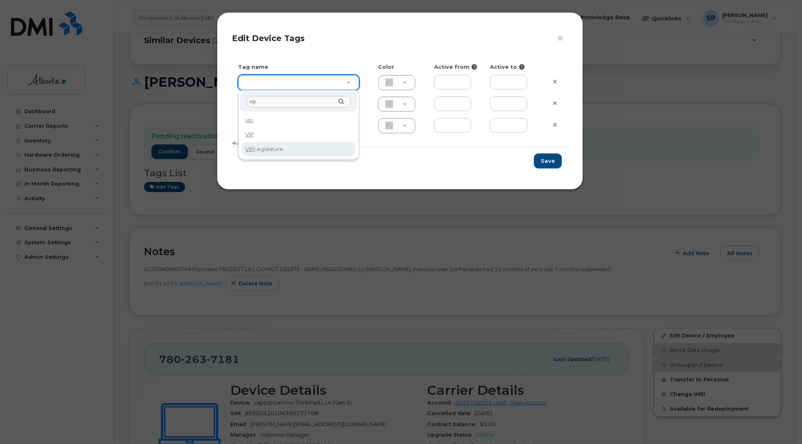
type input "vip"
type input "VIP Legislature"
type input "CAF0F6"
click at [544, 161] on button "Save" at bounding box center [548, 160] width 28 height 15
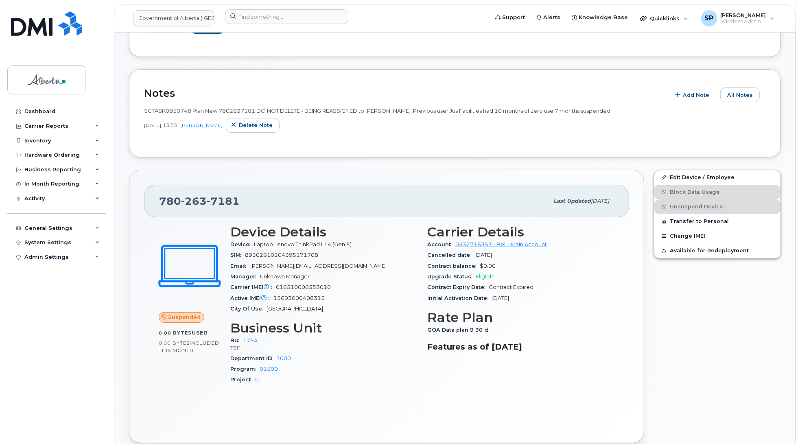
scroll to position [212, 0]
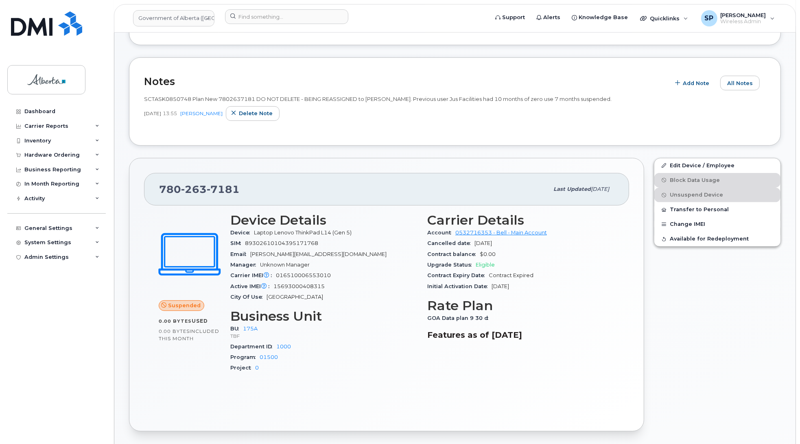
click at [74, 314] on div "Dashboard Carrier Reports Monthly Billing Data Daily Data Pooling Data Behavior…" at bounding box center [57, 267] width 100 height 327
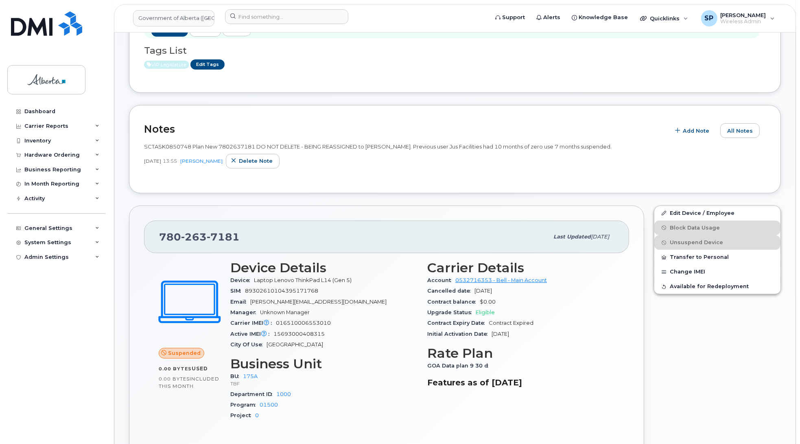
scroll to position [168, 0]
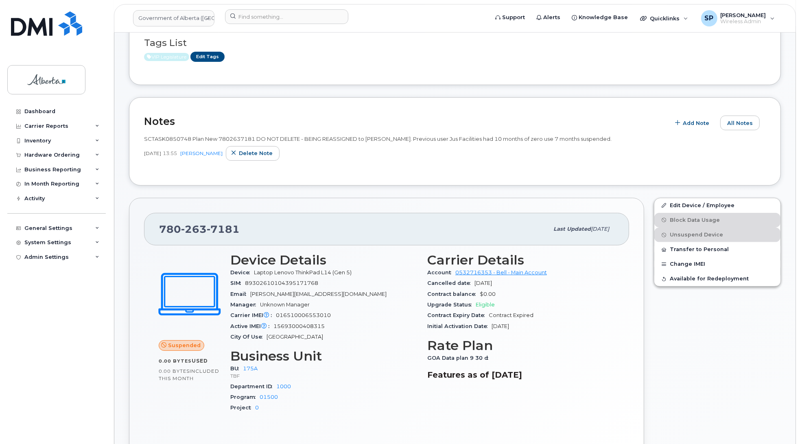
scroll to position [181, 0]
